Goal: Task Accomplishment & Management: Use online tool/utility

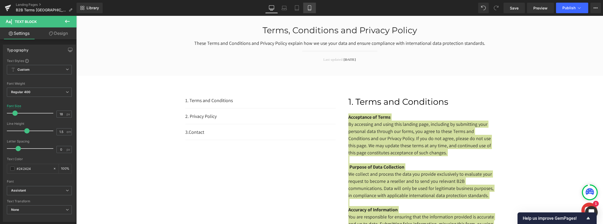
drag, startPoint x: 310, startPoint y: 16, endPoint x: 310, endPoint y: 13, distance: 3.0
click at [310, 13] on div "Library Desktop Desktop Laptop Tablet Mobile Save Preview Publish Scheduled Vie…" at bounding box center [339, 8] width 526 height 16
click at [310, 11] on link "Mobile" at bounding box center [309, 8] width 13 height 11
type input "14.4"
type input "100"
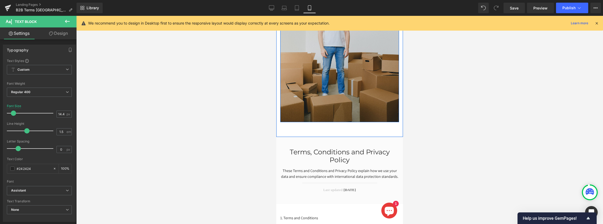
scroll to position [1125, 0]
click at [350, 97] on img at bounding box center [339, 54] width 119 height 136
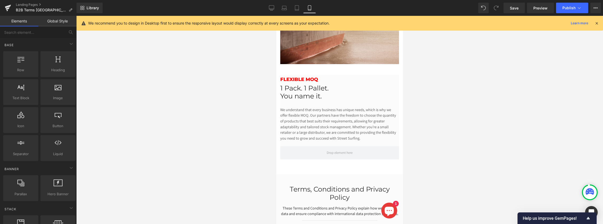
scroll to position [962, 0]
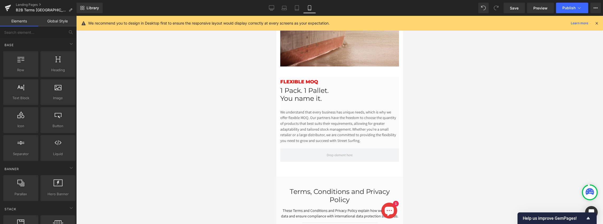
click at [350, 94] on div "1 Pack. 1 Pallet. You name it. Heading" at bounding box center [339, 95] width 119 height 16
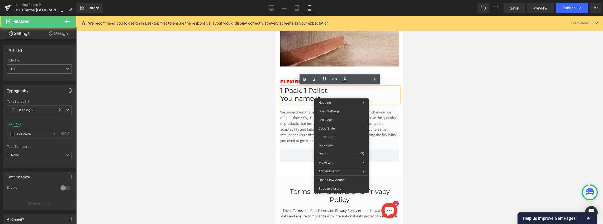
scroll to position [961, 0]
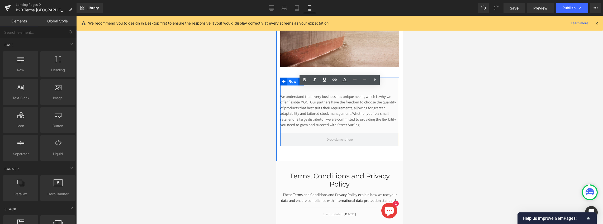
click at [293, 82] on span "Row" at bounding box center [292, 82] width 11 height 8
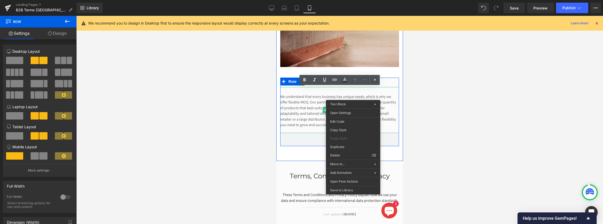
scroll to position [959, 0]
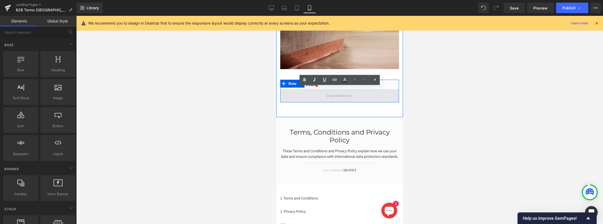
click at [372, 100] on span at bounding box center [339, 95] width 119 height 13
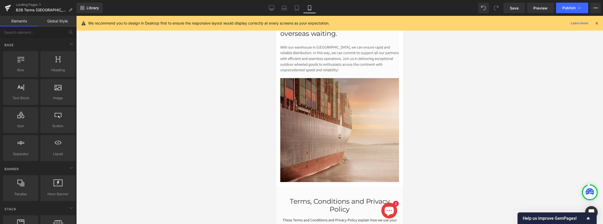
scroll to position [846, 0]
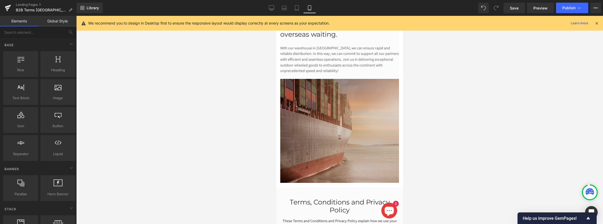
click at [350, 105] on img at bounding box center [339, 131] width 119 height 104
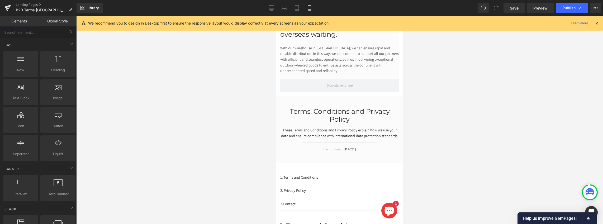
click at [354, 53] on div "With our warehouse in [GEOGRAPHIC_DATA], we can ensure rapid and reliable distr…" at bounding box center [339, 59] width 119 height 28
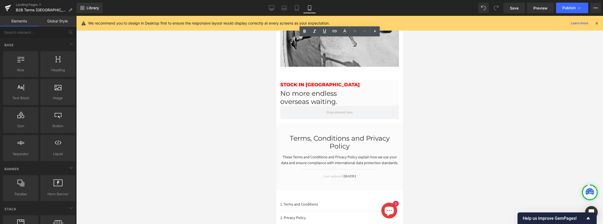
scroll to position [778, 0]
click at [352, 95] on div "No more endless overseas waiting. Heading" at bounding box center [339, 98] width 119 height 16
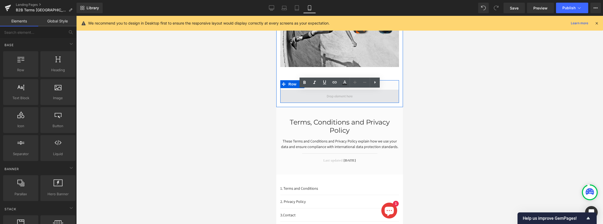
click at [343, 98] on span at bounding box center [340, 96] width 30 height 8
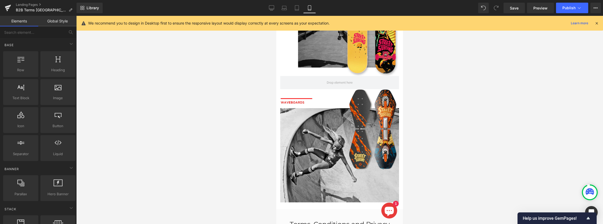
scroll to position [641, 0]
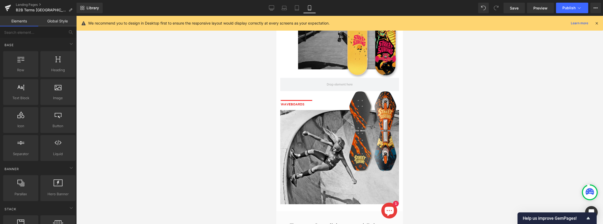
click at [350, 93] on img at bounding box center [339, 147] width 119 height 113
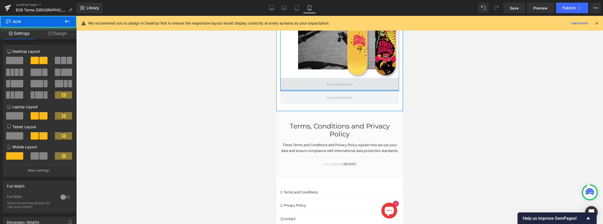
scroll to position [641, 0]
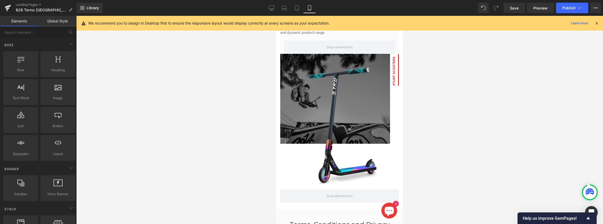
click at [349, 87] on img at bounding box center [339, 122] width 119 height 136
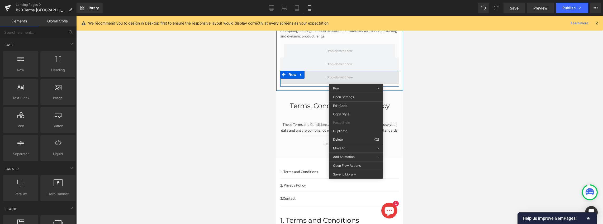
scroll to position [237, 0]
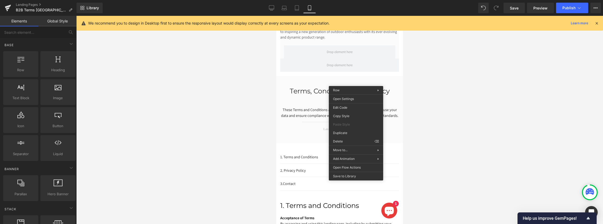
drag, startPoint x: 628, startPoint y: 155, endPoint x: 351, endPoint y: 132, distance: 278.9
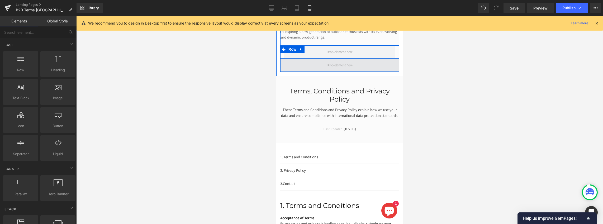
drag, startPoint x: 374, startPoint y: 54, endPoint x: 375, endPoint y: 64, distance: 9.8
click at [374, 54] on span at bounding box center [339, 51] width 111 height 13
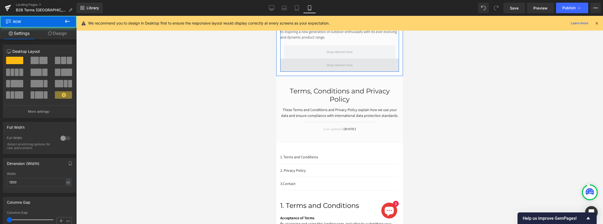
click at [372, 65] on span at bounding box center [339, 65] width 119 height 13
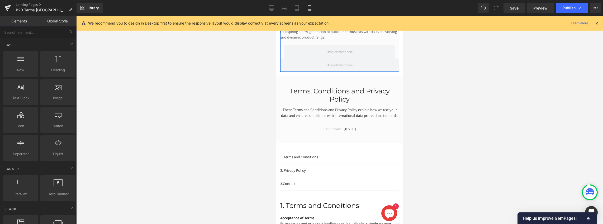
drag, startPoint x: 648, startPoint y: 130, endPoint x: 371, endPoint y: 110, distance: 277.9
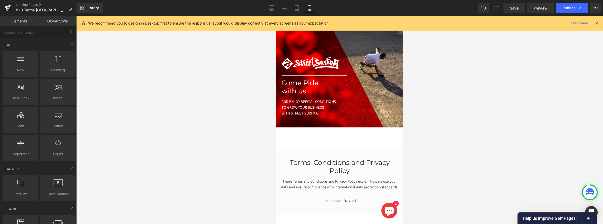
scroll to position [0, 0]
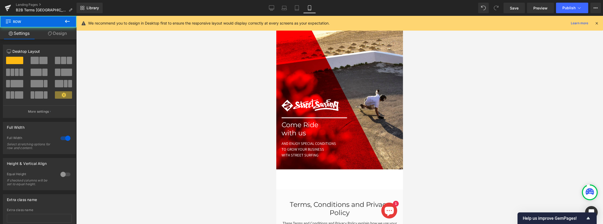
click at [361, 76] on div "Image Separator Come Ride with us Heading and enjoy special conditions to grow …" at bounding box center [340, 92] width 127 height 152
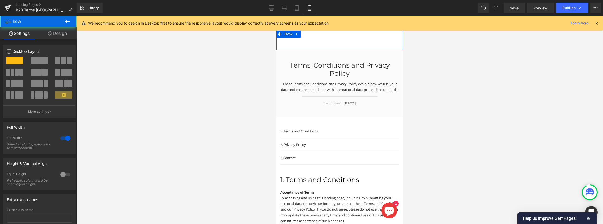
click at [338, 40] on div "Image Born in [US_STATE], [PERSON_NAME] everywhere. Heading Some say that Stree…" at bounding box center [339, 40] width 127 height 20
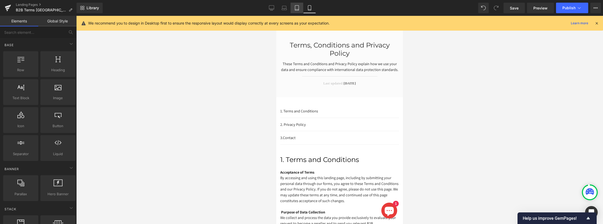
click at [296, 9] on icon at bounding box center [296, 7] width 5 height 5
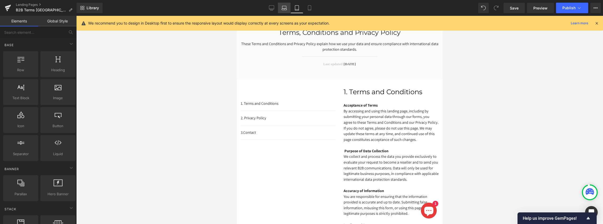
click at [285, 8] on icon at bounding box center [283, 9] width 5 height 2
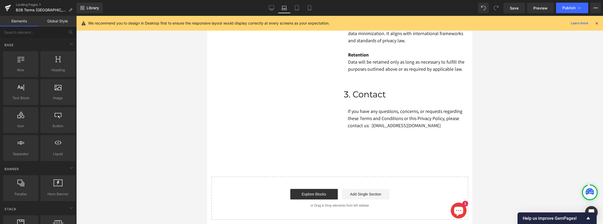
scroll to position [591, 0]
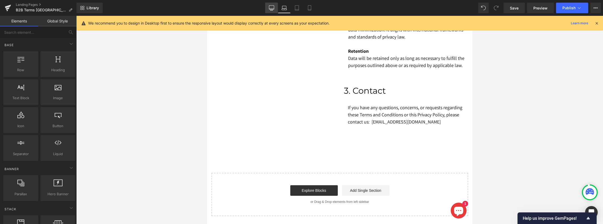
click at [272, 9] on icon at bounding box center [271, 8] width 5 height 4
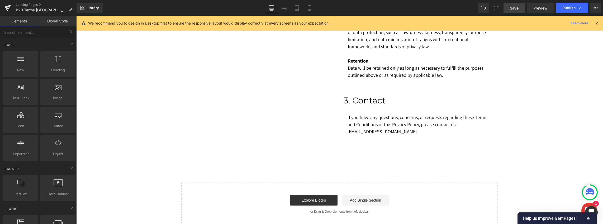
click at [514, 8] on span "Save" at bounding box center [514, 8] width 9 height 6
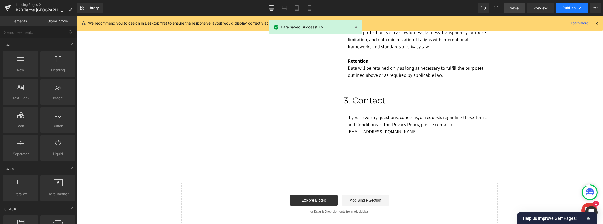
click at [564, 6] on span "Publish" at bounding box center [568, 8] width 13 height 4
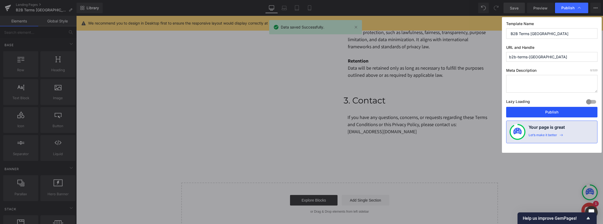
click at [547, 111] on button "Publish" at bounding box center [551, 112] width 91 height 11
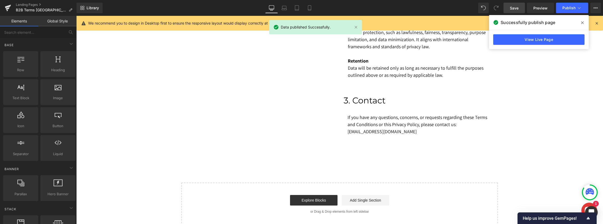
click at [597, 25] on icon at bounding box center [596, 23] width 5 height 5
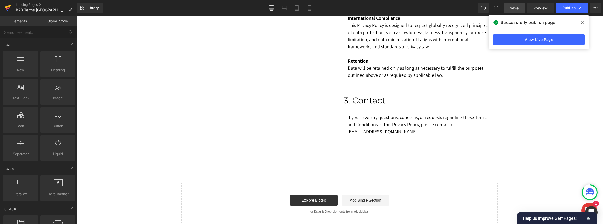
click at [10, 7] on icon at bounding box center [8, 7] width 6 height 13
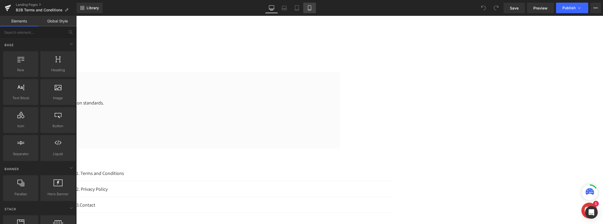
click at [306, 12] on link "Mobile" at bounding box center [309, 8] width 13 height 11
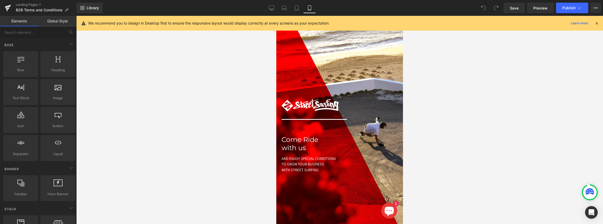
click at [330, 82] on div "Image Separator Come Ride with us Heading and enjoy special conditions to grow …" at bounding box center [340, 99] width 127 height 167
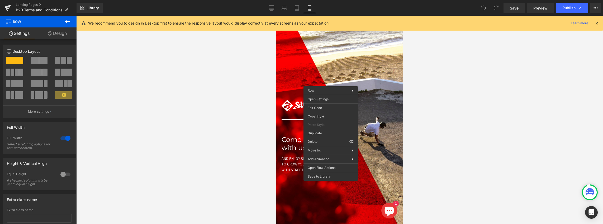
drag, startPoint x: 603, startPoint y: 158, endPoint x: 329, endPoint y: 143, distance: 274.4
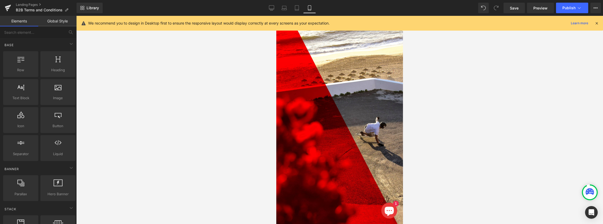
click at [335, 73] on h2 "skateboards and scooters." at bounding box center [276, 65] width 119 height 16
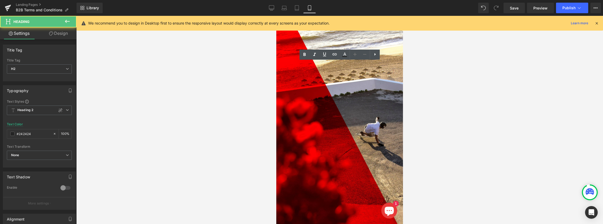
click at [335, 117] on div "Street Surfing has continuously evolved its products since day one. Over the ye…" at bounding box center [276, 101] width 119 height 57
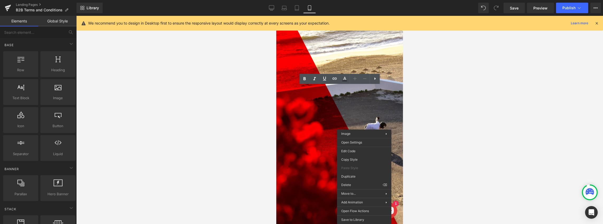
click at [335, 72] on h2 "skateboards and scooters." at bounding box center [276, 65] width 119 height 16
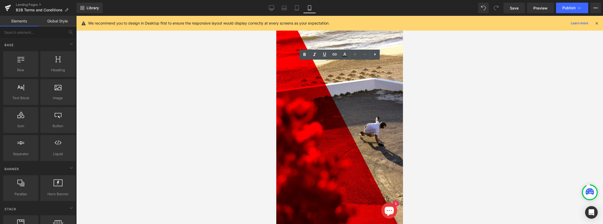
click at [220, 49] on span at bounding box center [220, 49] width 0 height 0
click at [335, 49] on span at bounding box center [276, 49] width 119 height 0
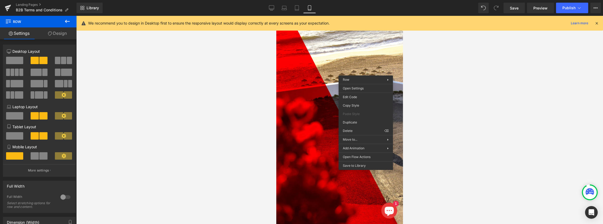
drag, startPoint x: 634, startPoint y: 145, endPoint x: 357, endPoint y: 122, distance: 278.1
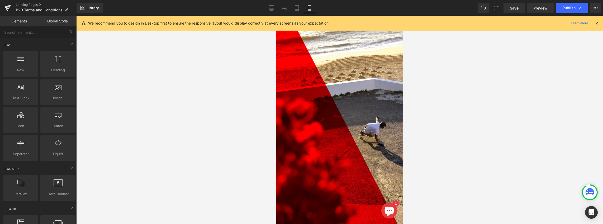
click at [335, 59] on img at bounding box center [276, 106] width 119 height 136
click at [335, 86] on img at bounding box center [276, 111] width 119 height 146
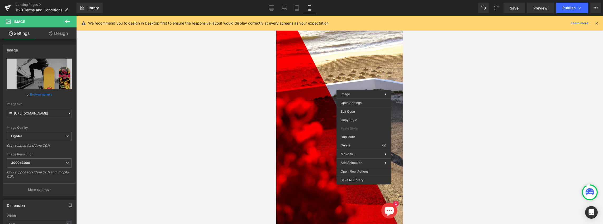
drag, startPoint x: 623, startPoint y: 159, endPoint x: 346, endPoint y: 142, distance: 277.4
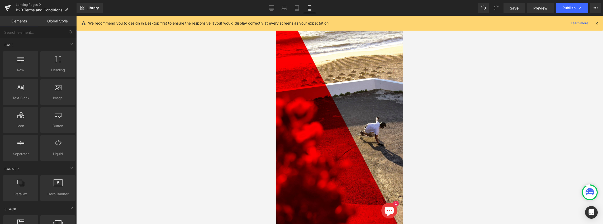
click at [335, 100] on img at bounding box center [276, 95] width 119 height 113
click at [217, 38] on span at bounding box center [217, 38] width 0 height 0
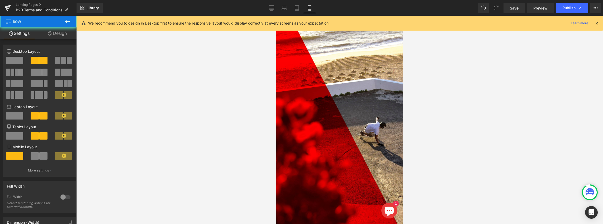
click at [217, 38] on span at bounding box center [217, 38] width 0 height 0
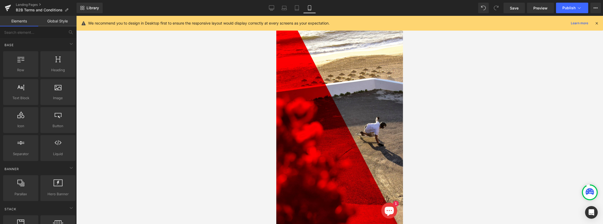
click at [217, 33] on span at bounding box center [217, 33] width 0 height 0
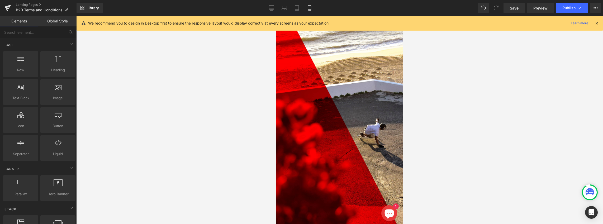
drag, startPoint x: 624, startPoint y: 130, endPoint x: 348, endPoint y: 111, distance: 276.3
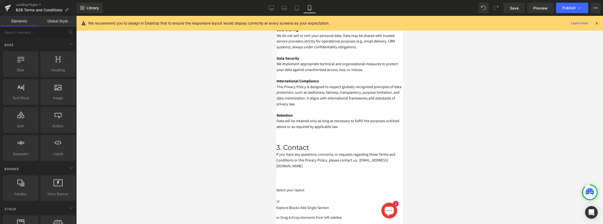
scroll to position [488, 0]
click at [297, 9] on icon at bounding box center [297, 9] width 4 height 0
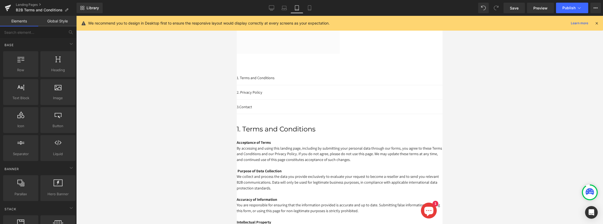
scroll to position [0, 0]
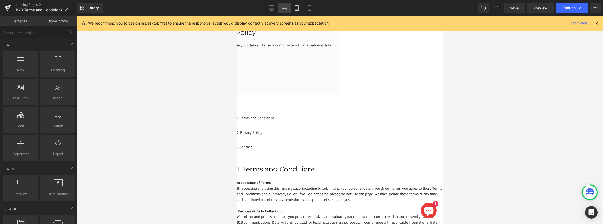
click at [281, 7] on link "Laptop" at bounding box center [284, 8] width 13 height 11
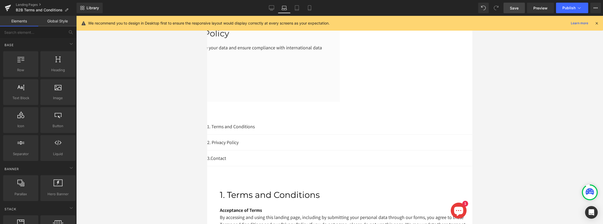
click at [517, 8] on span "Save" at bounding box center [514, 8] width 9 height 6
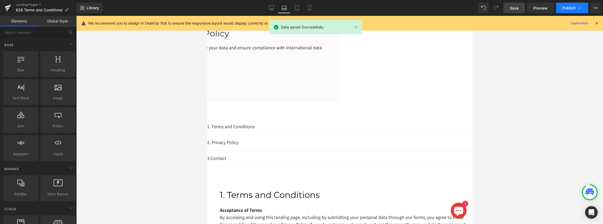
click at [564, 6] on span "Publish" at bounding box center [568, 8] width 13 height 4
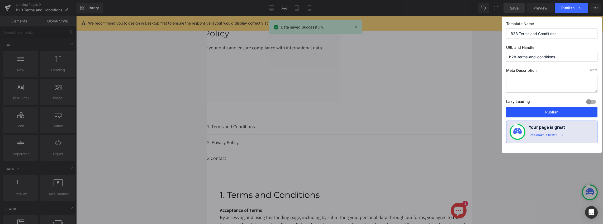
click at [563, 114] on button "Publish" at bounding box center [551, 112] width 91 height 11
